Goal: Use online tool/utility: Utilize a website feature to perform a specific function

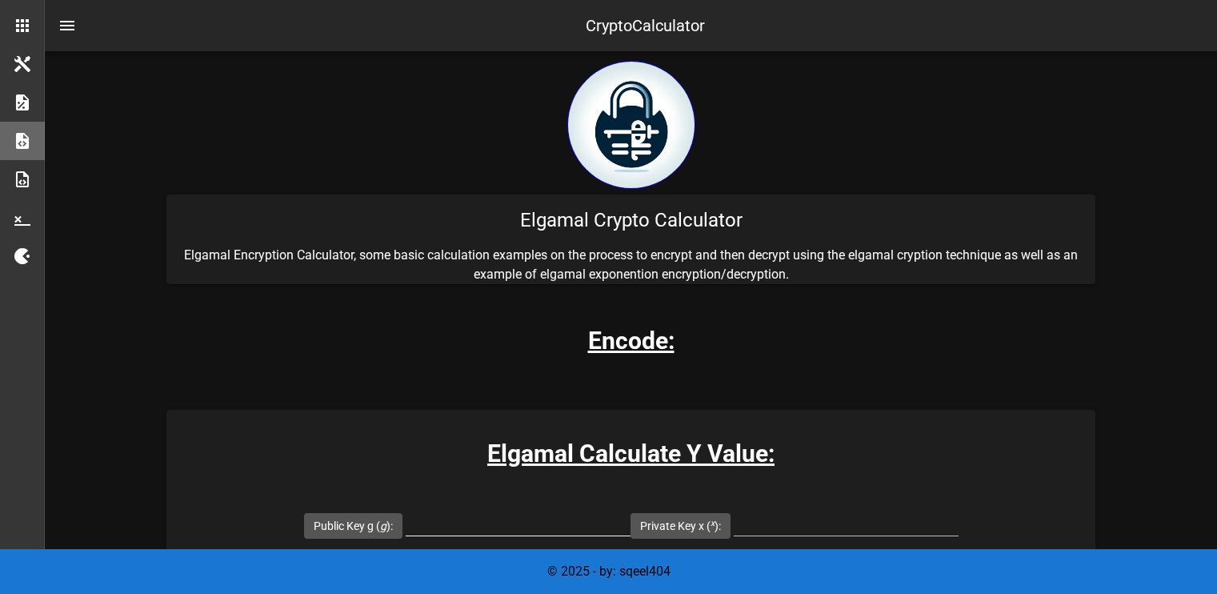
scroll to position [93, 0]
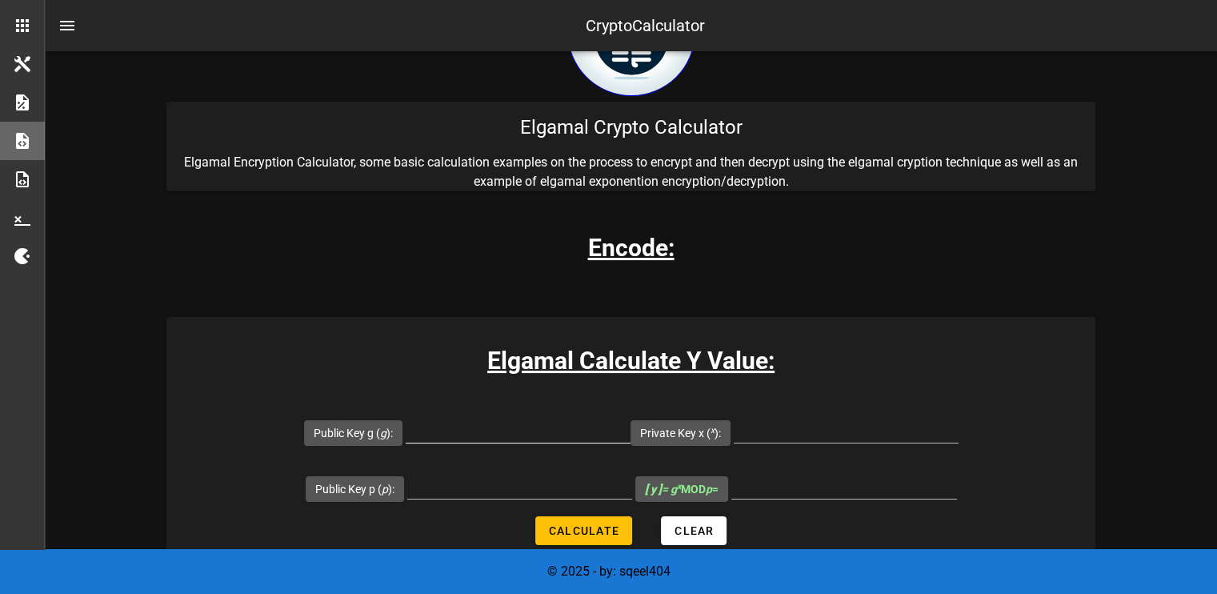
click at [487, 438] on input "Public Key g ( g ):" at bounding box center [518, 430] width 225 height 26
type input "105"
click at [565, 489] on input "Public Key p ( p ):" at bounding box center [519, 486] width 225 height 26
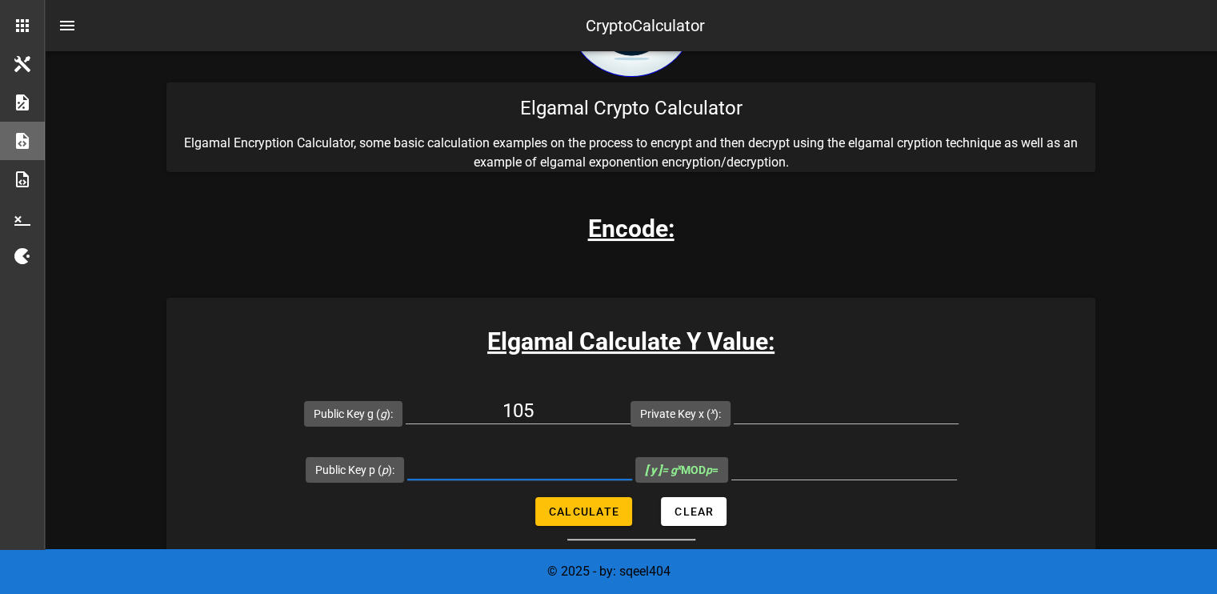
scroll to position [120, 0]
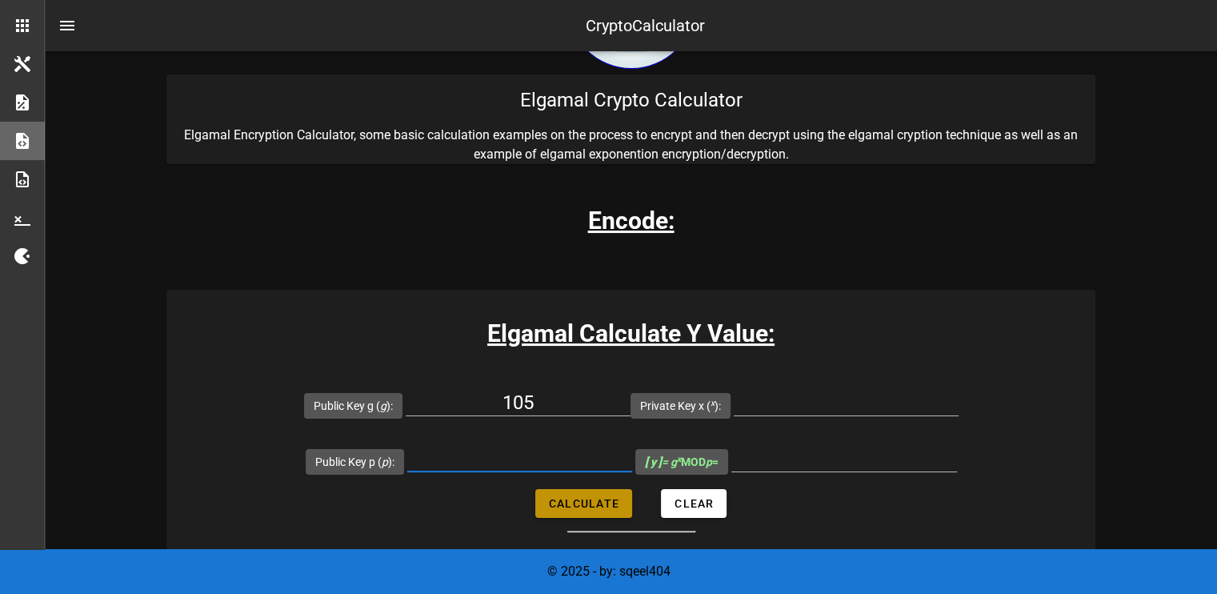
click at [614, 507] on span "Calculate" at bounding box center [583, 503] width 71 height 13
type input "All fields are required"
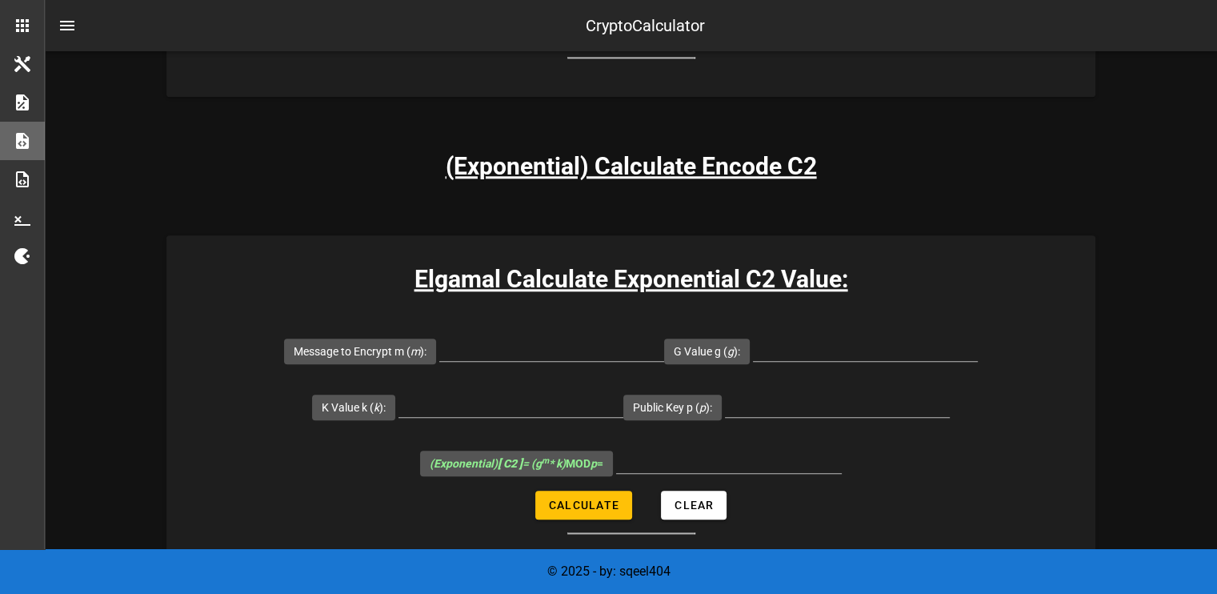
scroll to position [1591, 0]
click at [582, 354] on input "Message to Encrypt m ( m ):" at bounding box center [551, 347] width 225 height 26
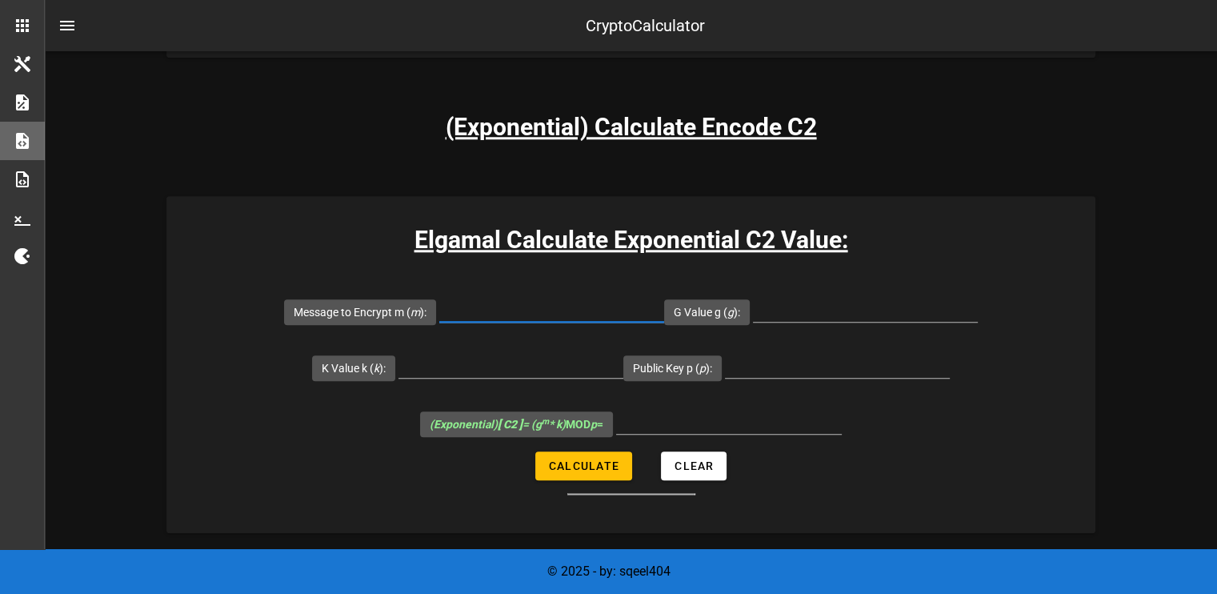
scroll to position [1629, 0]
type input "85"
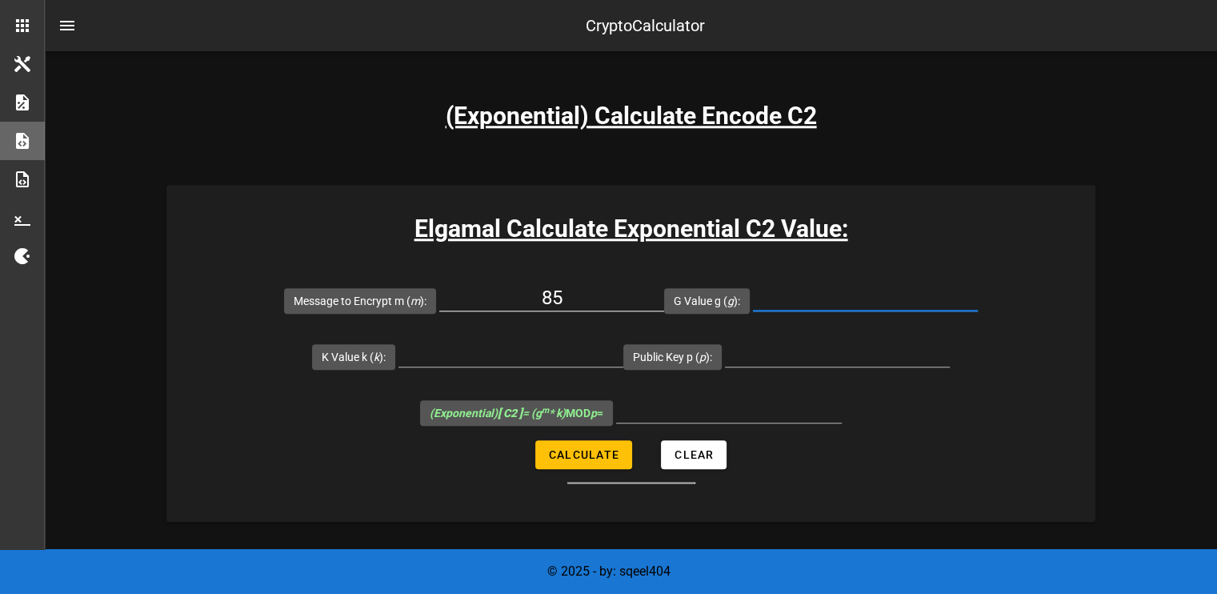
scroll to position [1641, 0]
click at [582, 354] on input "K Value k ( k ):" at bounding box center [511, 353] width 225 height 26
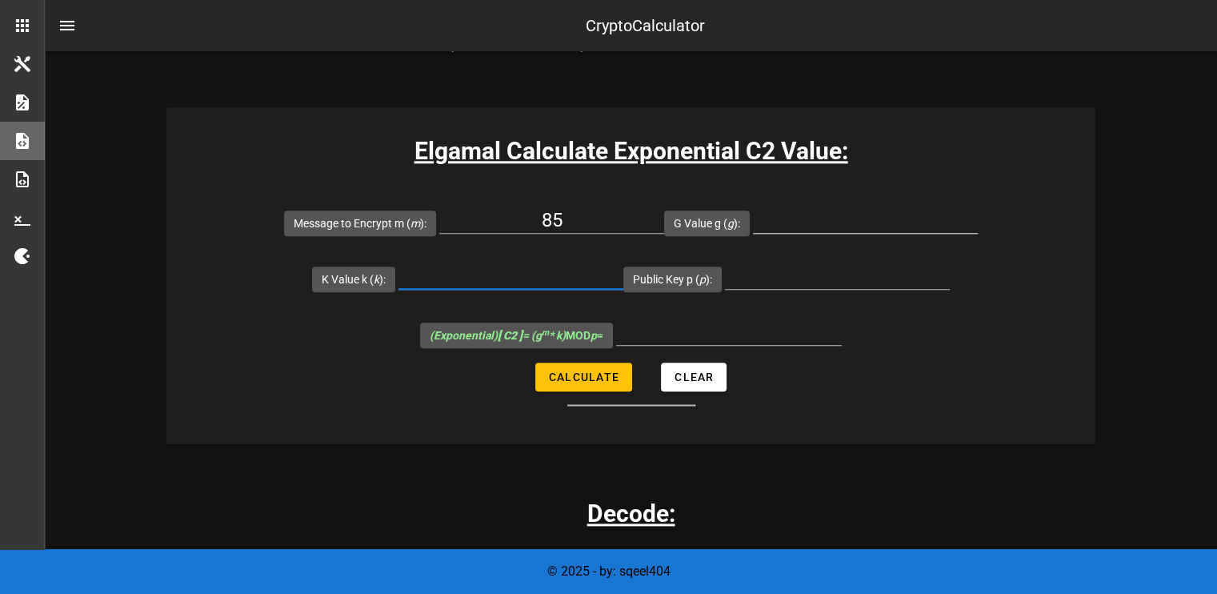
scroll to position [1719, 0]
click at [568, 387] on button "Calculate" at bounding box center [583, 376] width 97 height 29
type input "All fields are required"
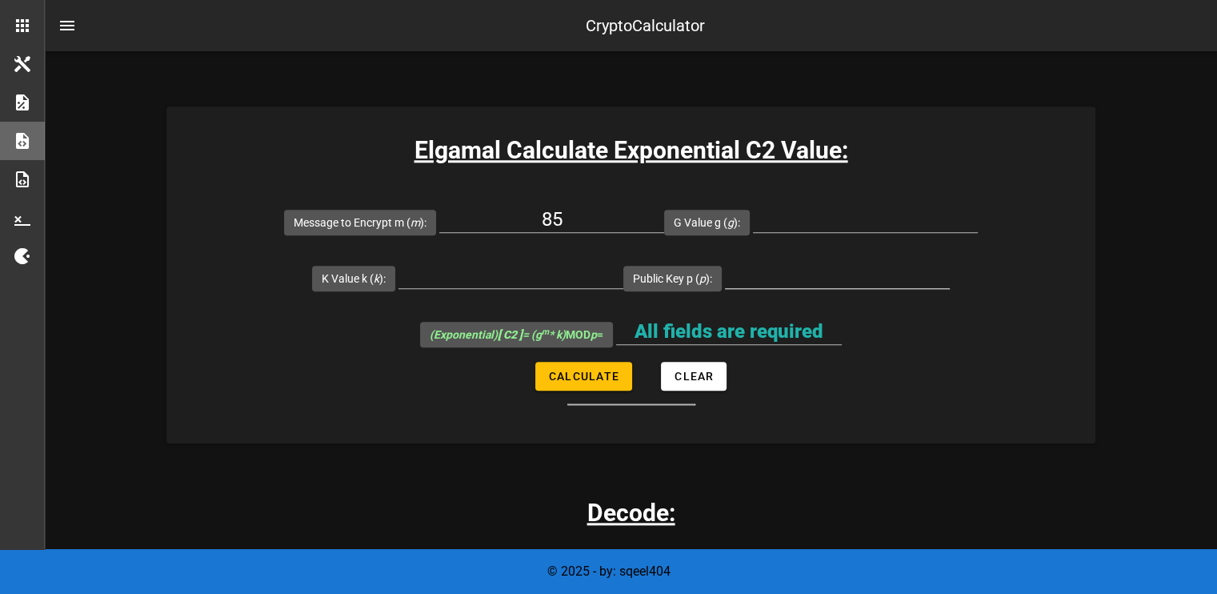
click at [851, 281] on input "Public Key p ( p ):" at bounding box center [837, 275] width 225 height 26
type input "227"
click at [811, 226] on input "G Value g ( g ):" at bounding box center [865, 219] width 225 height 26
type input "6"
type input "95"
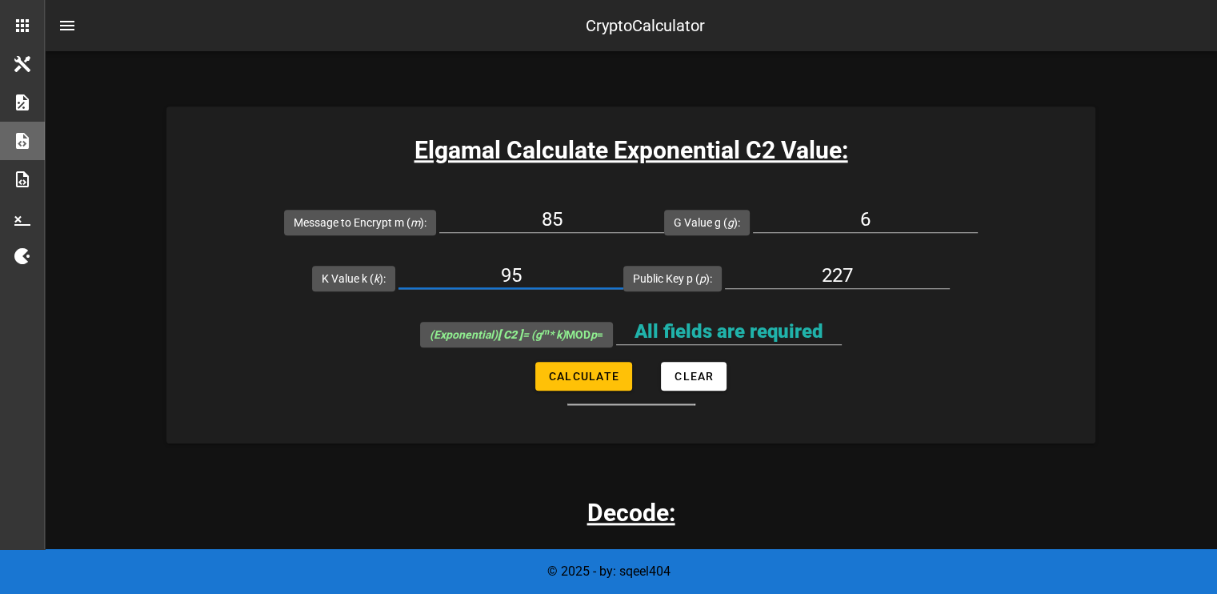
click at [615, 349] on div "(Exponential) [ C2 ] = (g m * k) MOD p = All fields are required" at bounding box center [631, 334] width 422 height 56
click at [611, 366] on button "Calculate" at bounding box center [583, 376] width 97 height 29
type input "219"
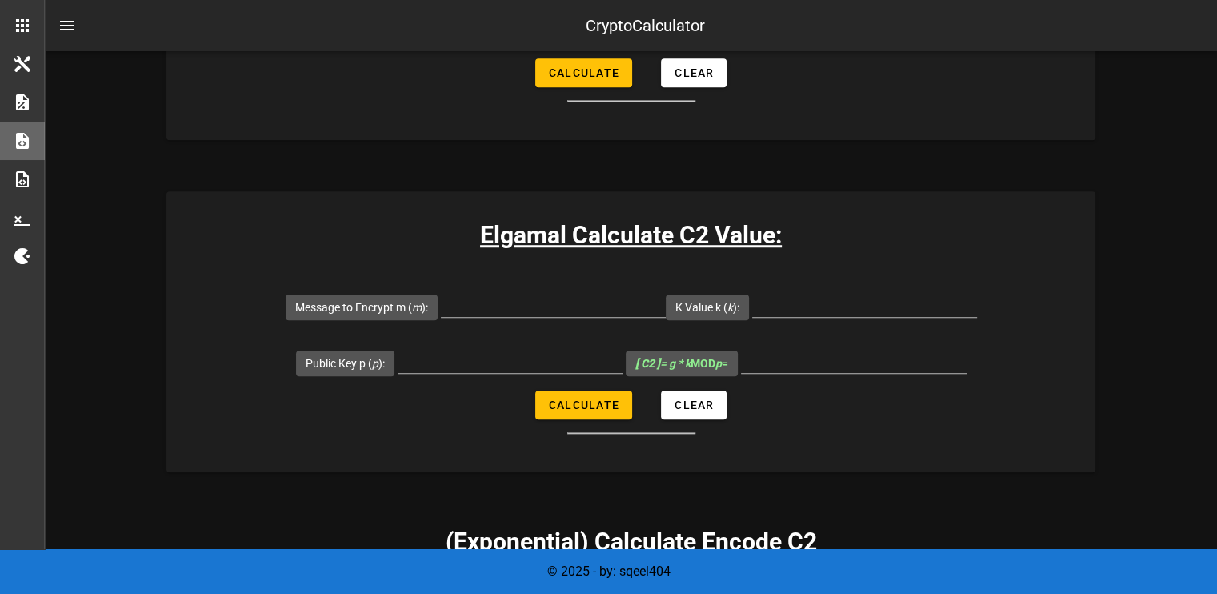
scroll to position [1213, 0]
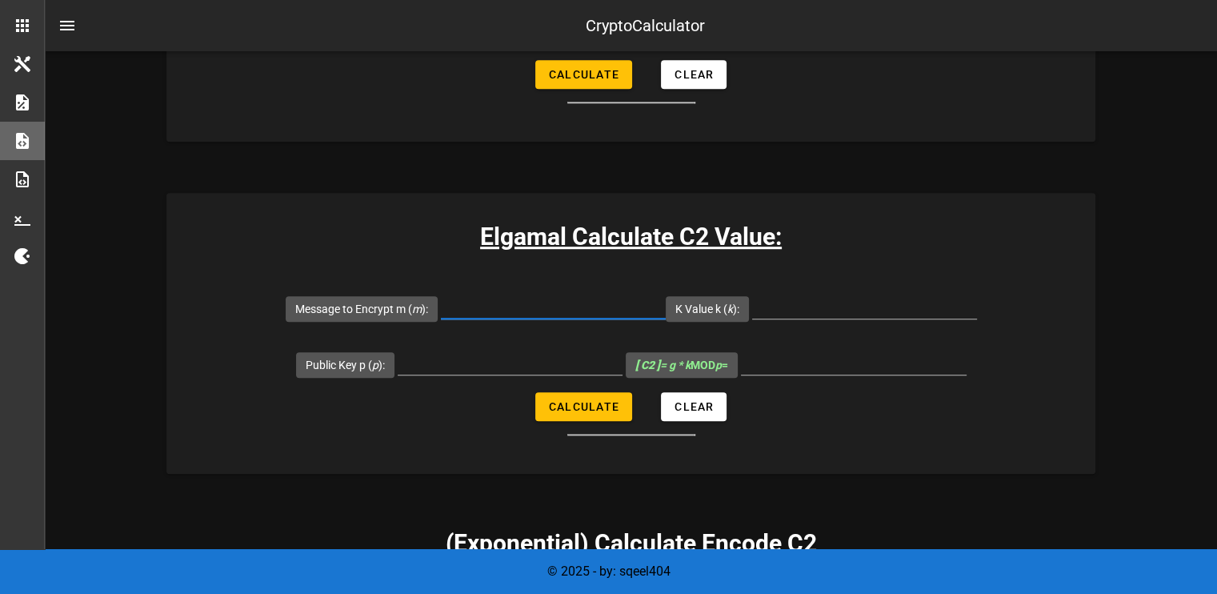
click at [543, 307] on input "Message to Encrypt m ( m ):" at bounding box center [553, 306] width 225 height 26
type input "85"
type input "21"
type input "227"
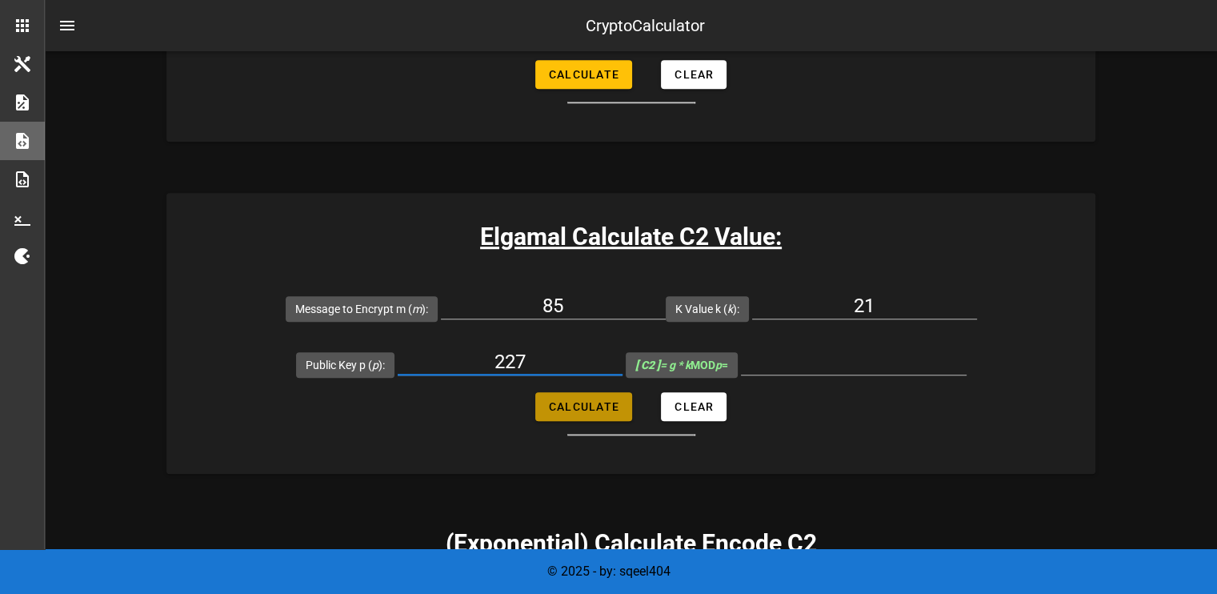
click at [557, 406] on span "Calculate" at bounding box center [583, 406] width 71 height 13
type input "196"
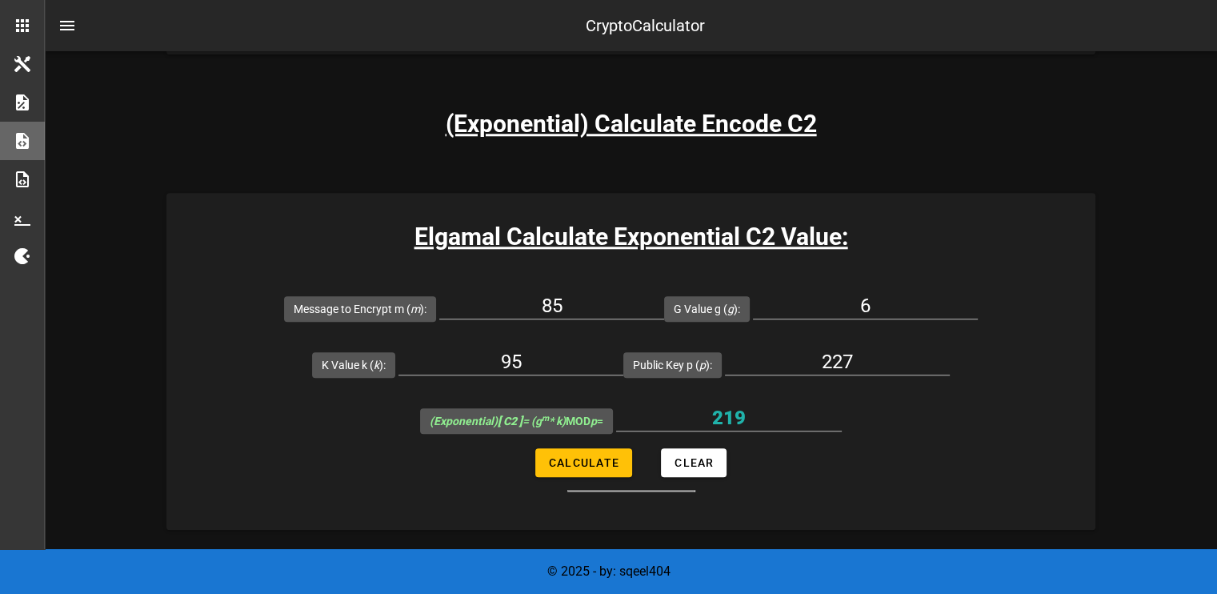
scroll to position [1632, 0]
